Goal: Find specific page/section: Find specific page/section

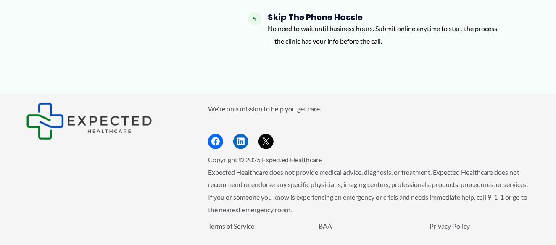
scroll to position [1596, 0]
